Goal: Task Accomplishment & Management: Manage account settings

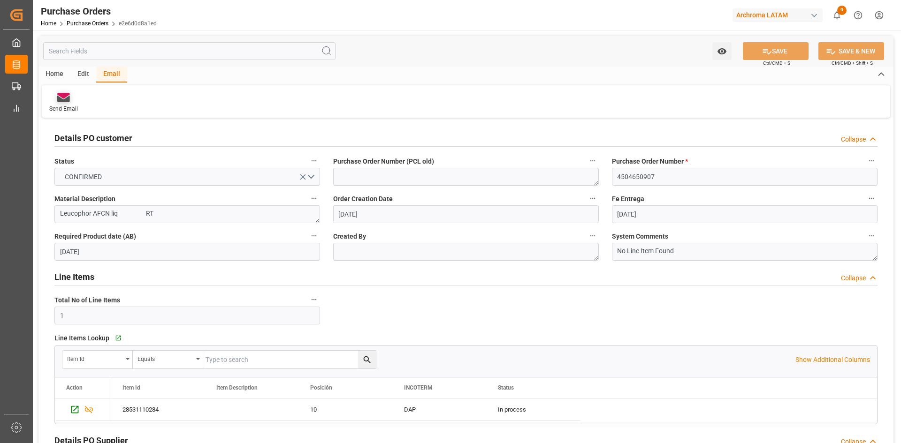
click at [61, 99] on icon at bounding box center [63, 99] width 13 height 7
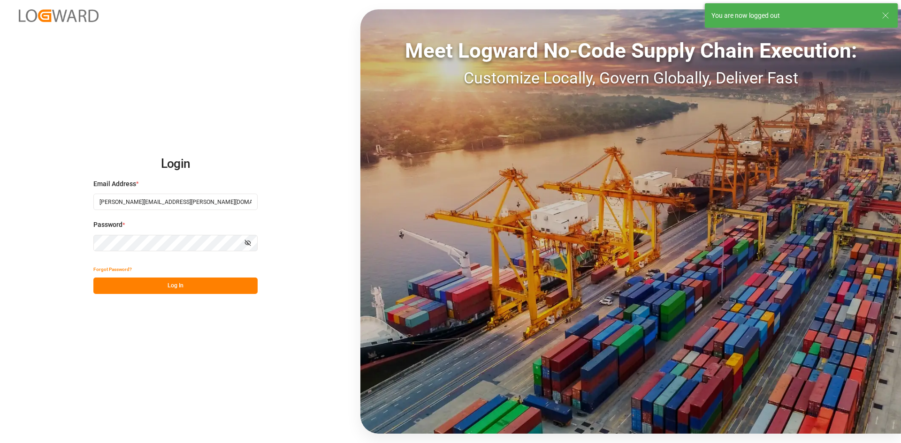
click at [193, 286] on button "Log In" at bounding box center [175, 286] width 164 height 16
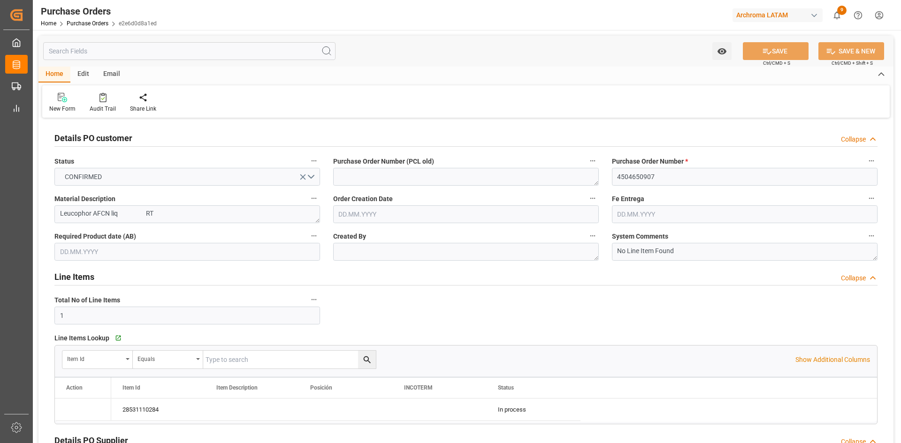
type input "01.08.2025"
type input "25.08.2025"
type input "21.08.2025"
type input "19.08.2025"
type input "21.08.2025"
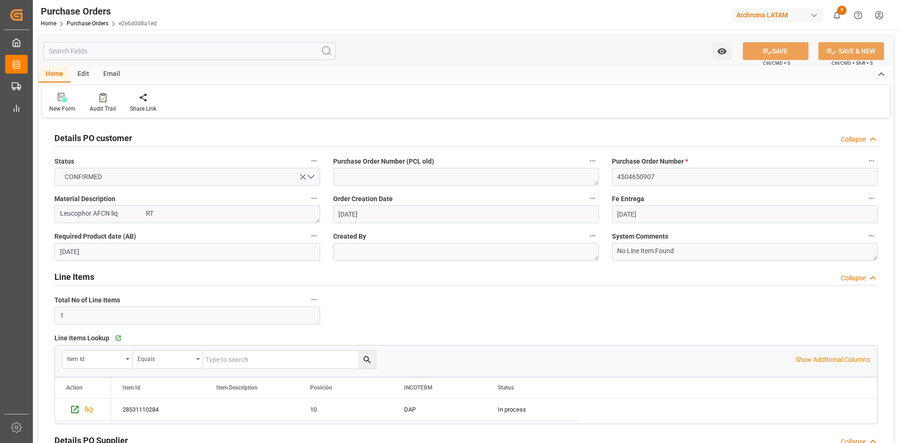
click at [113, 73] on div "Email" at bounding box center [111, 75] width 31 height 16
click at [60, 107] on div "Send Email" at bounding box center [63, 109] width 29 height 8
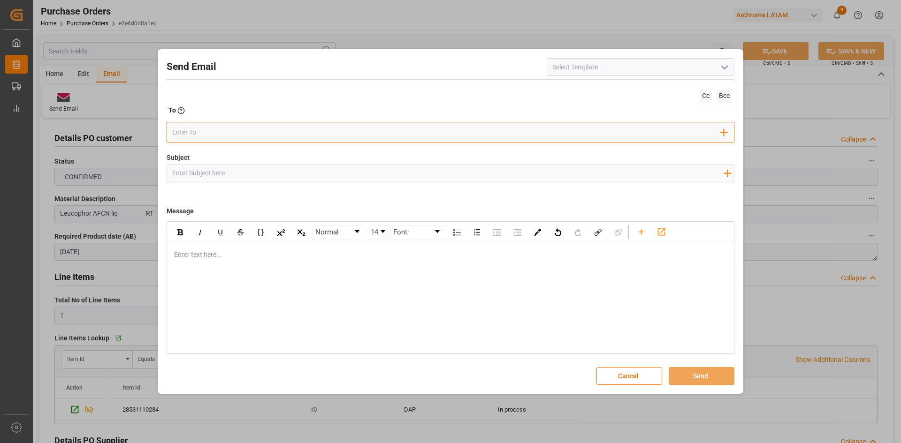
click at [243, 135] on input "email" at bounding box center [446, 133] width 549 height 14
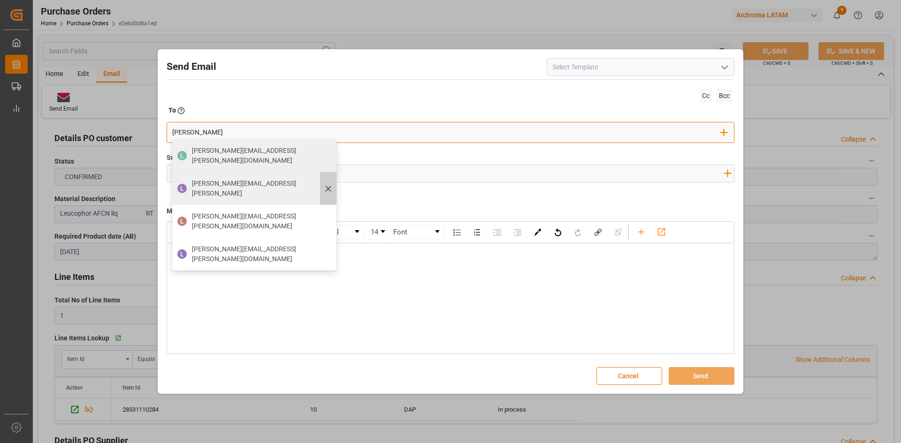
type input "luis"
click at [323, 184] on icon at bounding box center [328, 189] width 10 height 10
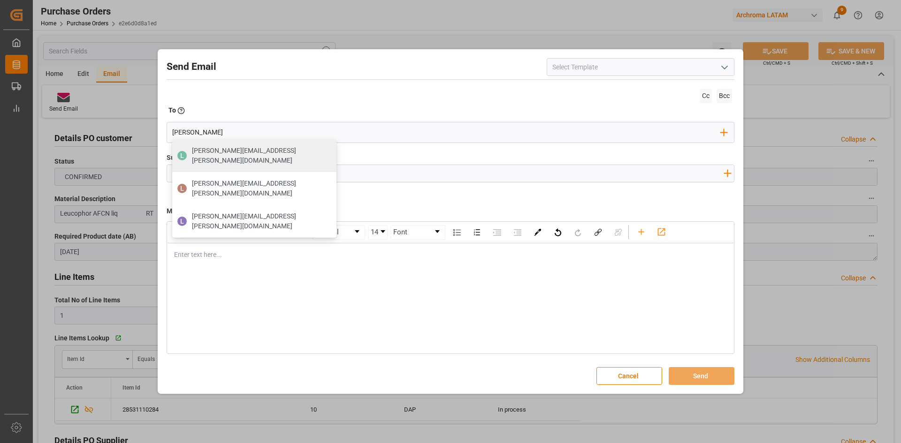
click at [388, 106] on div "To Enter the TO Email address" at bounding box center [451, 112] width 568 height 13
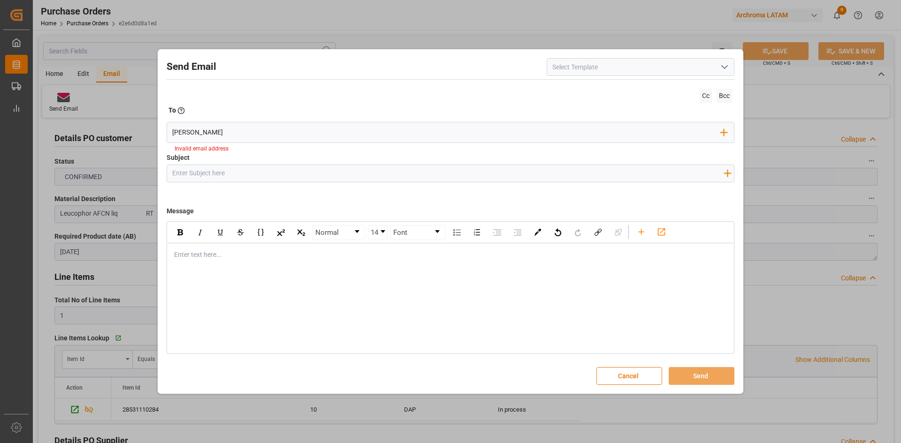
click at [458, 25] on div "Send Email Cc Bcc To Enter the TO Email address luis Add Field to To Invalid em…" at bounding box center [450, 221] width 901 height 443
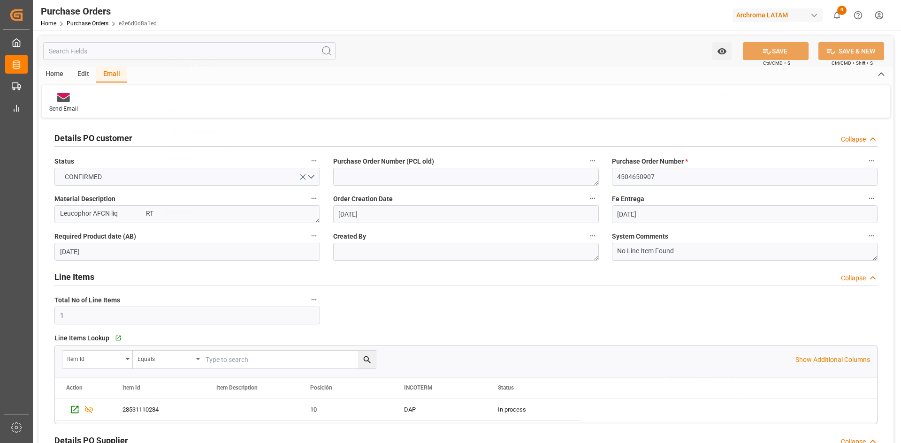
click at [630, 376] on button "Cancel" at bounding box center [629, 376] width 66 height 18
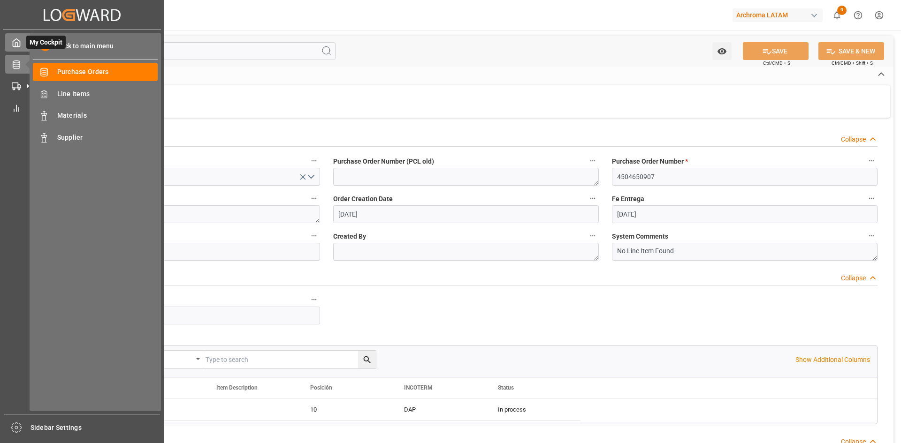
click at [20, 38] on icon at bounding box center [16, 42] width 9 height 9
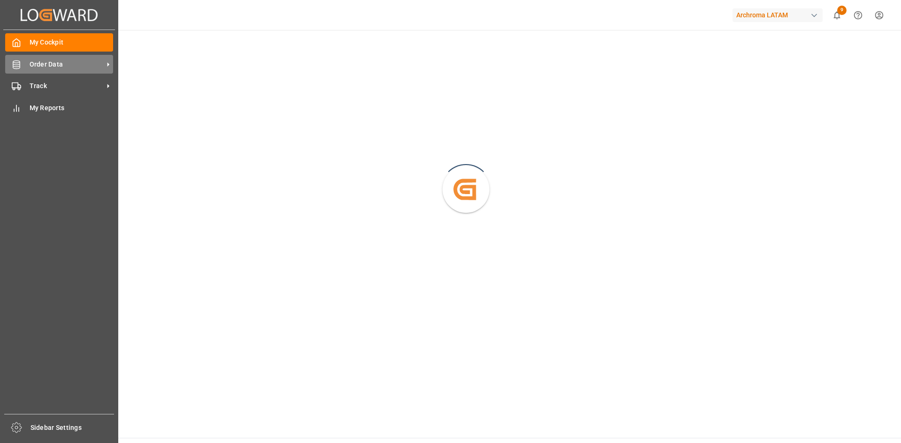
click at [21, 62] on icon at bounding box center [16, 64] width 9 height 9
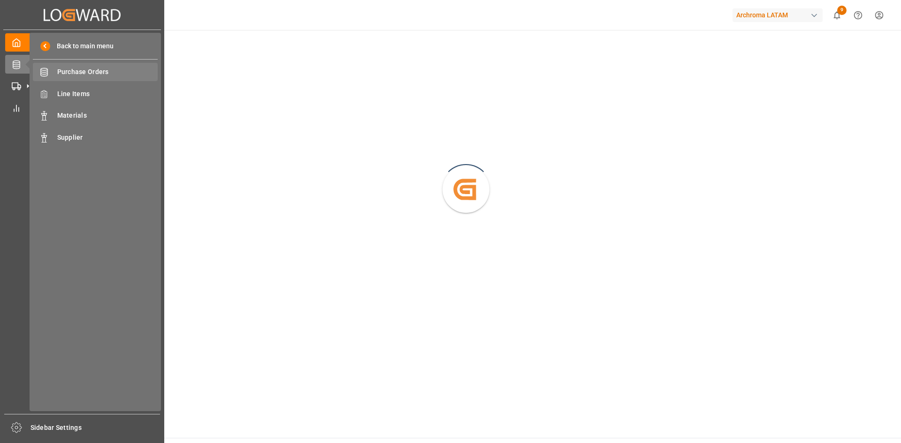
click at [91, 73] on span "Purchase Orders" at bounding box center [107, 72] width 101 height 10
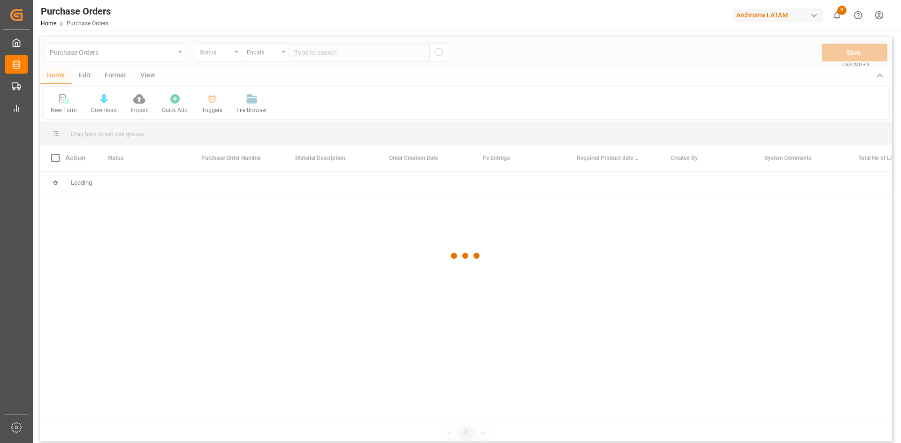
click at [229, 53] on div at bounding box center [466, 256] width 852 height 438
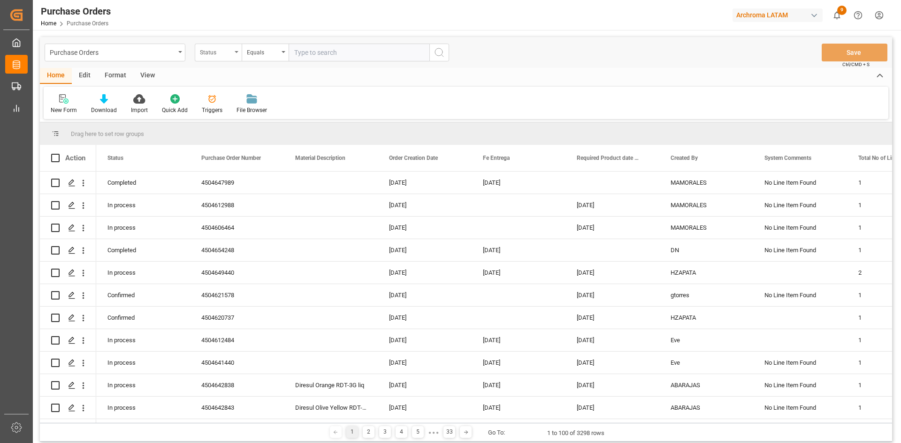
click at [219, 53] on div "Status" at bounding box center [216, 51] width 32 height 11
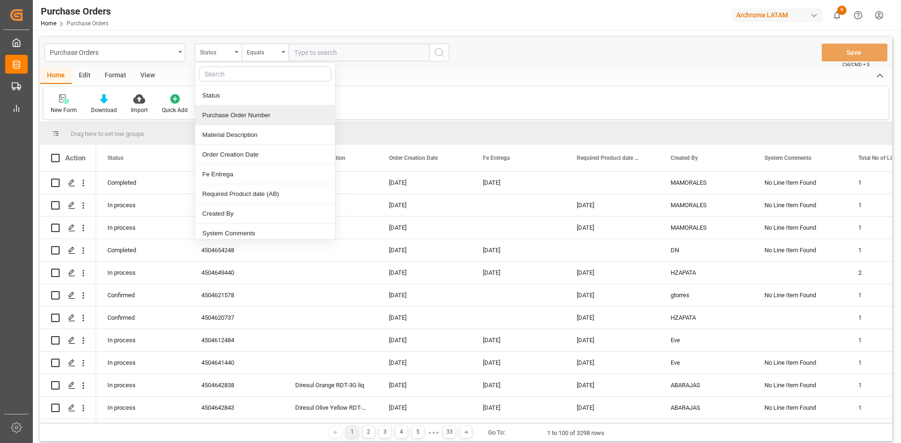
click at [241, 114] on div "Purchase Order Number" at bounding box center [265, 116] width 140 height 20
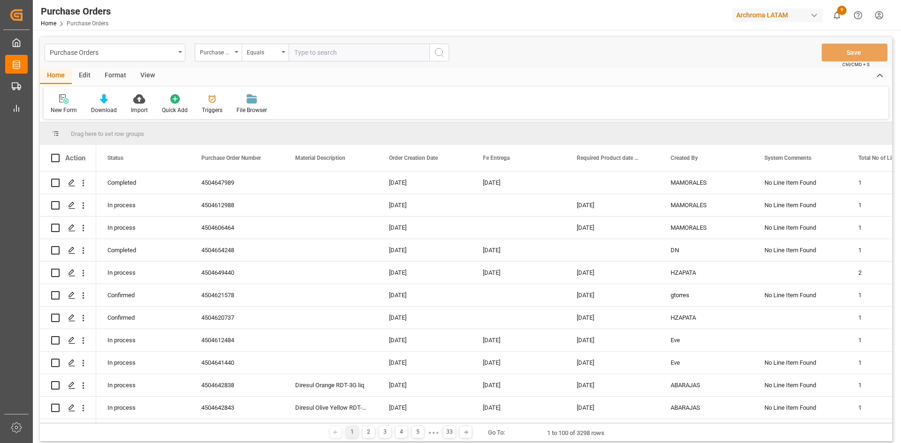
click at [328, 49] on input "text" at bounding box center [359, 53] width 141 height 18
paste input "4504635638"
type input "4504635638"
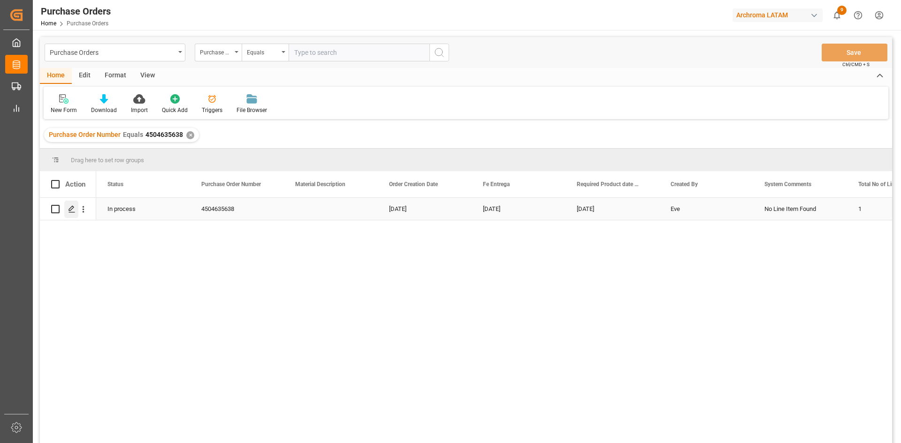
click at [72, 206] on icon "Press SPACE to select this row." at bounding box center [72, 210] width 8 height 8
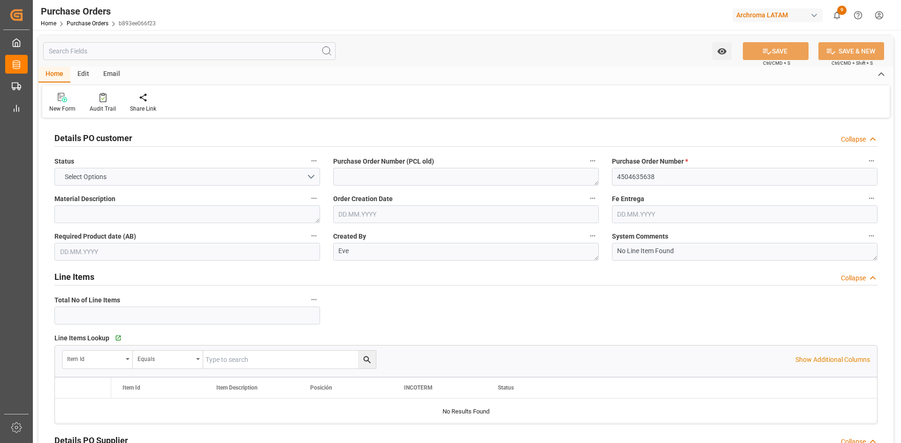
type input "1"
type input "26.06.2025"
type input "29.08.2025"
type input "08.09.2025"
type input "06.08.2025"
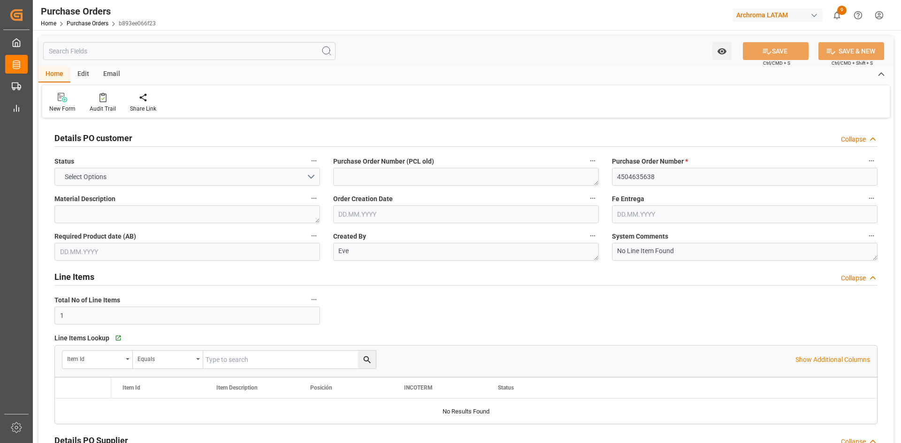
type input "18.08.2025"
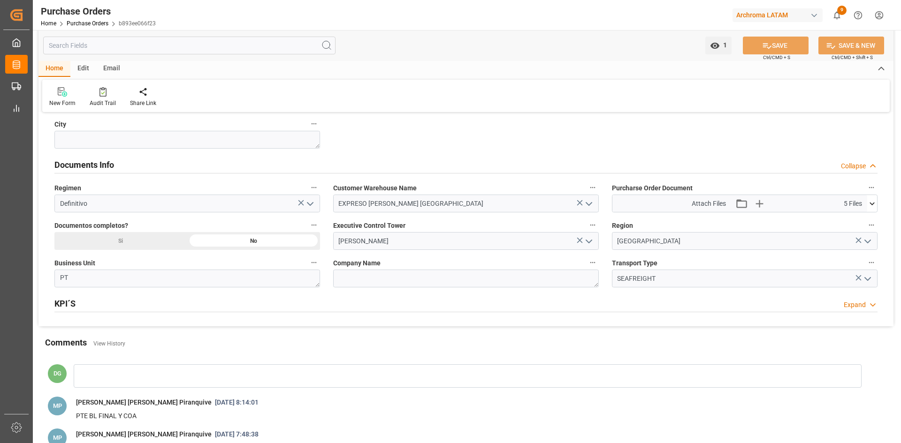
scroll to position [610, 0]
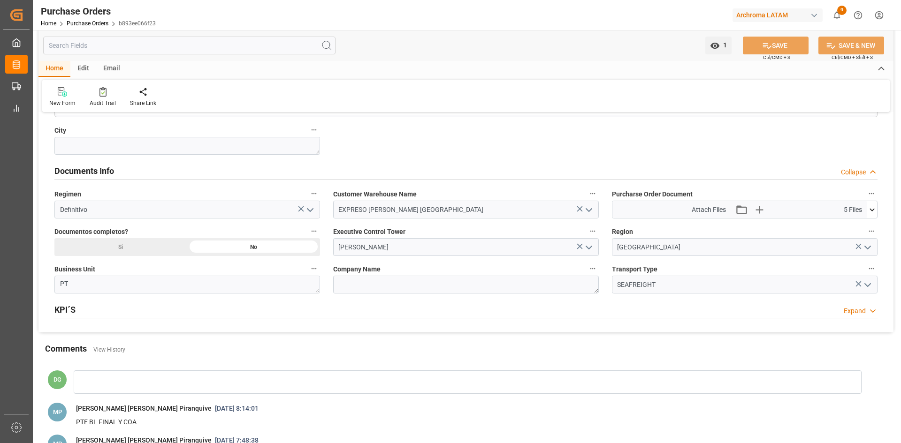
click at [871, 208] on icon at bounding box center [872, 210] width 10 height 10
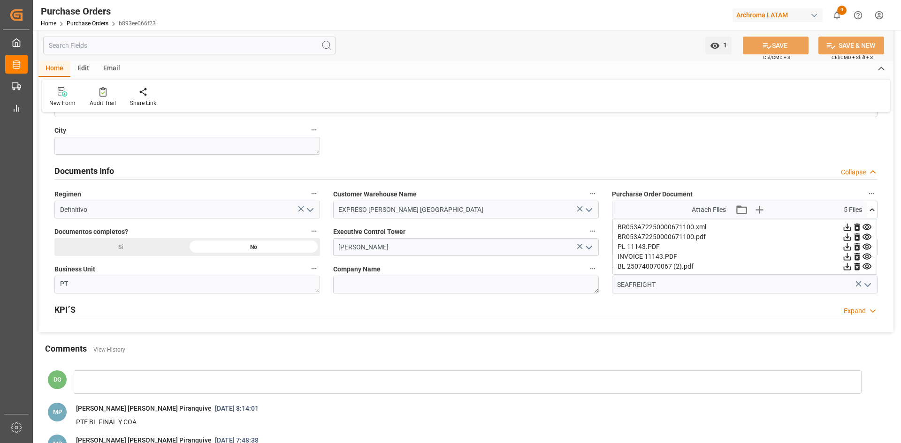
drag, startPoint x: 646, startPoint y: 254, endPoint x: 666, endPoint y: 257, distance: 20.3
click at [646, 254] on div "INVOICE 11143.PDF" at bounding box center [745, 257] width 254 height 10
click at [851, 256] on icon at bounding box center [848, 257] width 8 height 8
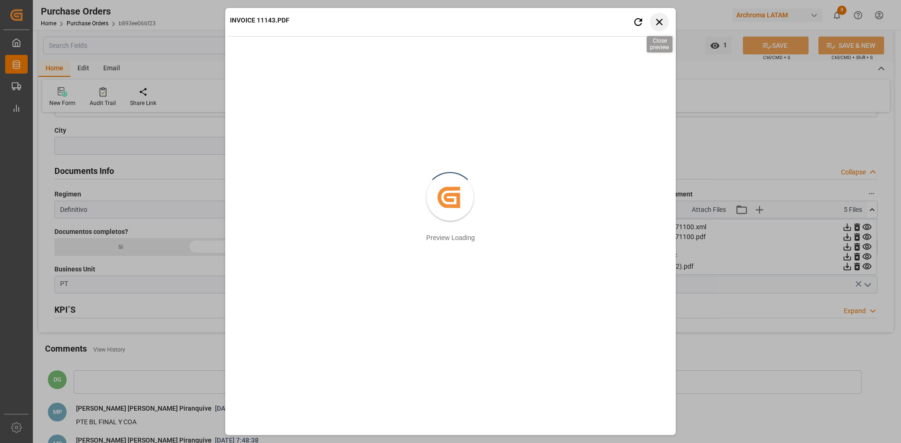
click at [663, 21] on icon "button" at bounding box center [660, 22] width 12 height 12
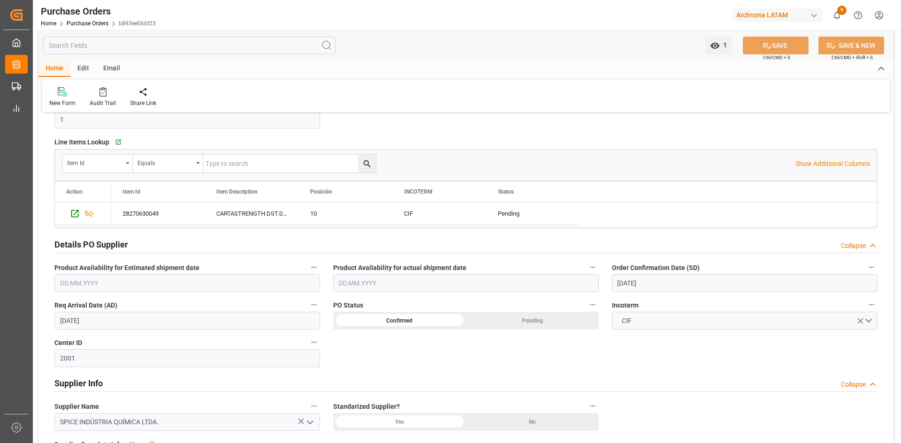
scroll to position [188, 0]
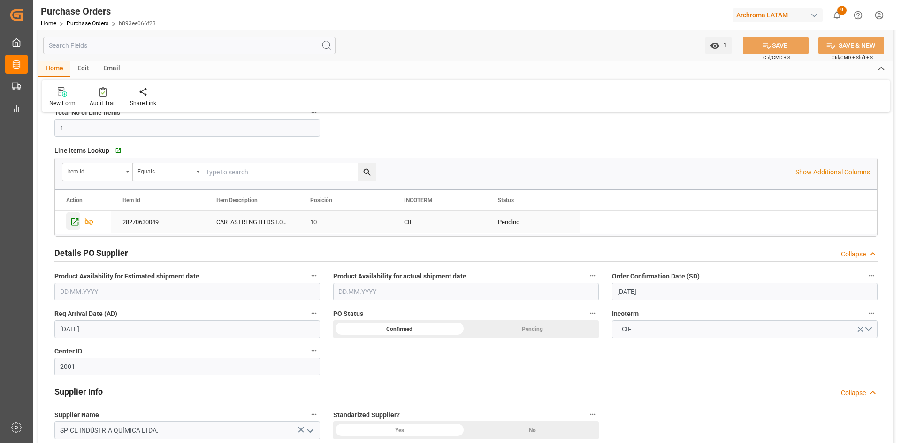
click at [74, 220] on icon "Press SPACE to select this row." at bounding box center [75, 222] width 10 height 10
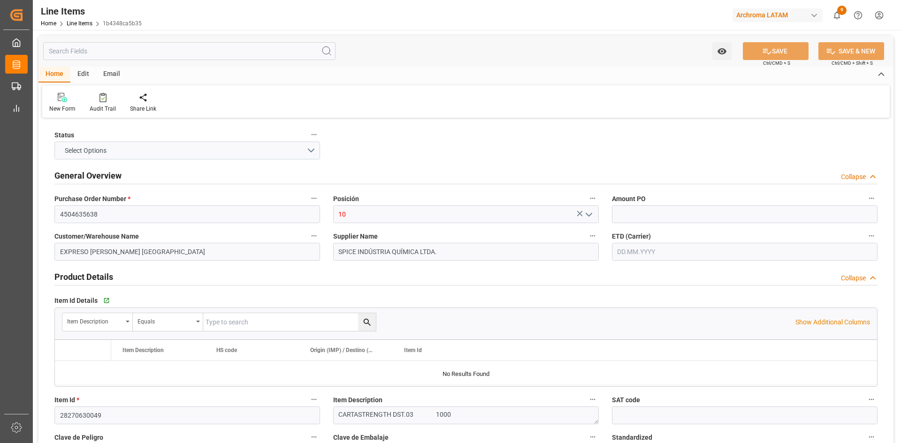
type input "1"
type input "12352401"
type input "7"
type input "7000"
type input "7413"
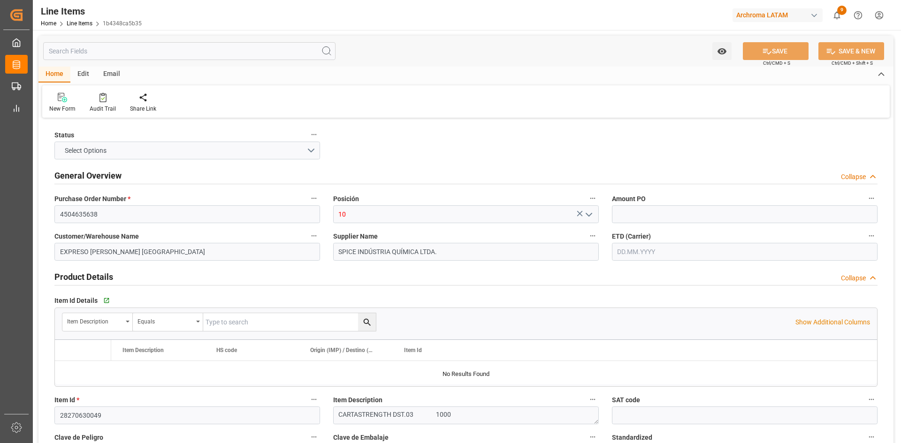
type input "11900"
type input "3908909900"
type input "07.08.2025"
type input "18.07.2025"
type input "22.08.2025 09:34"
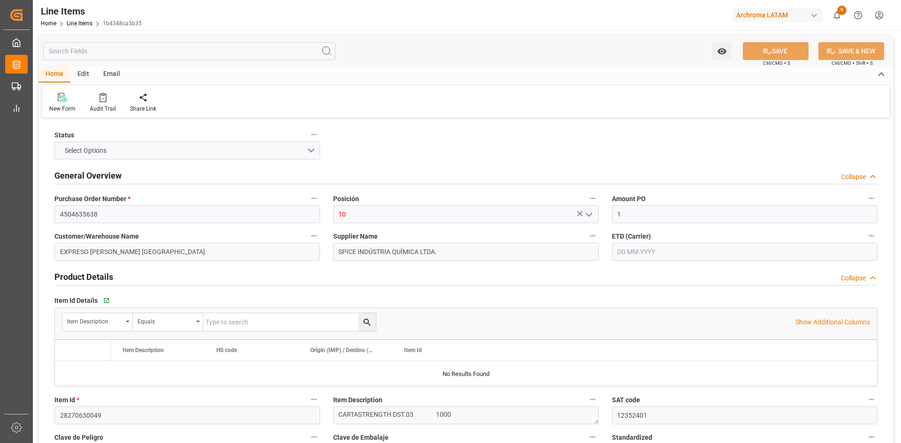
type input "27.06.2025 19:08"
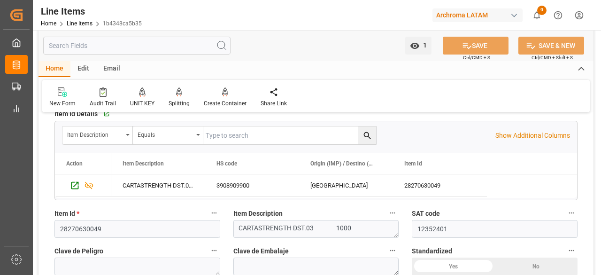
scroll to position [141, 0]
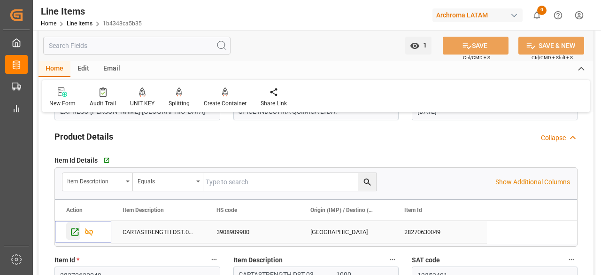
click at [75, 229] on icon "Press SPACE to select this row." at bounding box center [75, 232] width 10 height 10
